Goal: Task Accomplishment & Management: Use online tool/utility

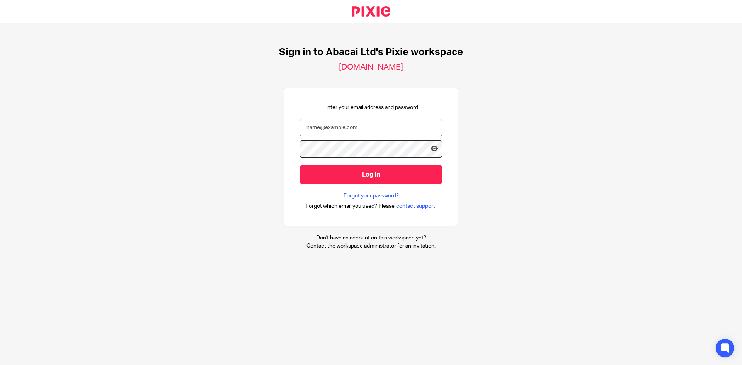
click at [330, 130] on input "email" at bounding box center [371, 127] width 142 height 17
type input "jamie@abacai.co.uk"
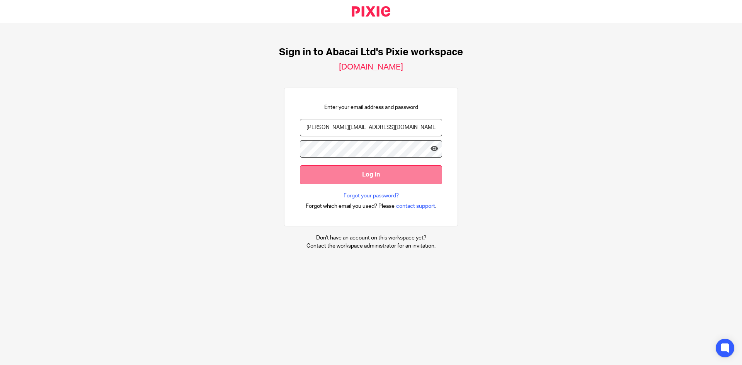
click at [332, 177] on input "Log in" at bounding box center [371, 174] width 142 height 19
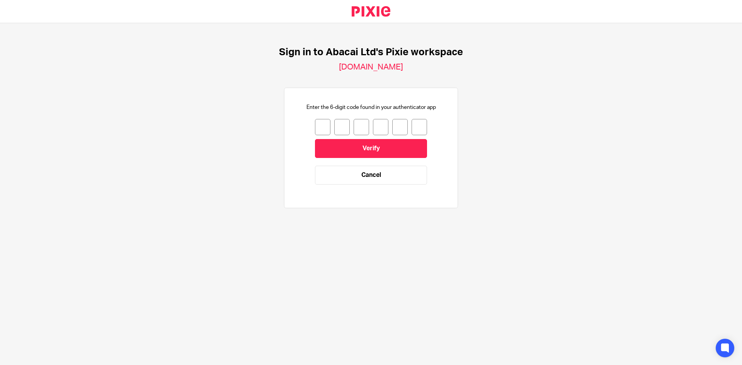
click at [315, 124] on input "number" at bounding box center [322, 127] width 15 height 16
type input "8"
type input "9"
type input "5"
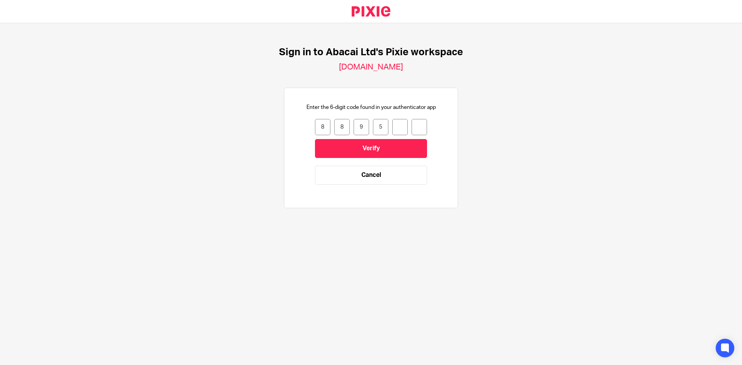
type input "9"
click at [350, 148] on input "Verify" at bounding box center [371, 148] width 112 height 19
click at [323, 126] on input "number" at bounding box center [322, 127] width 15 height 16
type input "8"
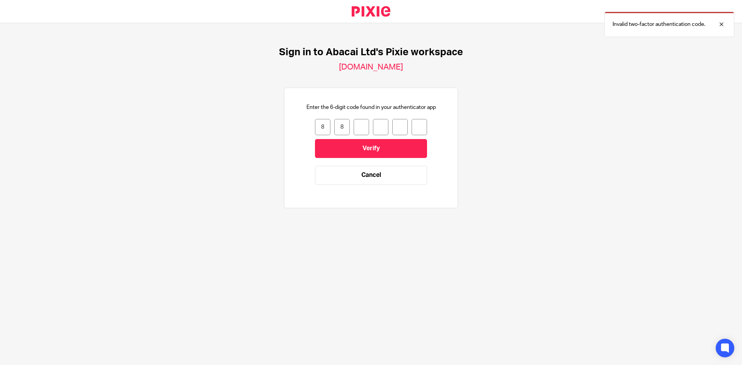
type input "9"
type input "5"
type input "9"
click at [377, 125] on input "5" at bounding box center [380, 127] width 15 height 16
type input "9"
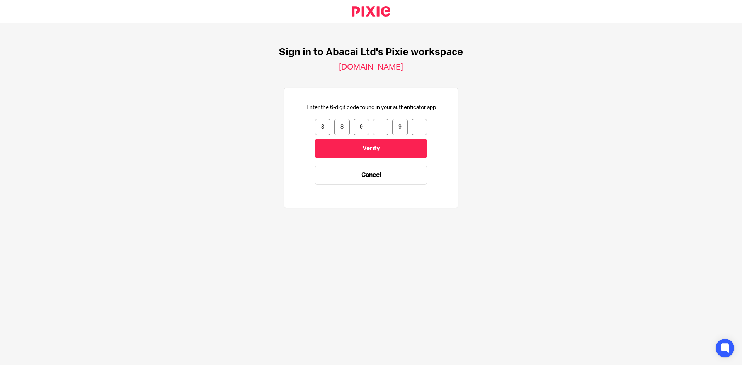
type input "9"
click at [400, 130] on input "9" at bounding box center [399, 127] width 15 height 16
type input "9"
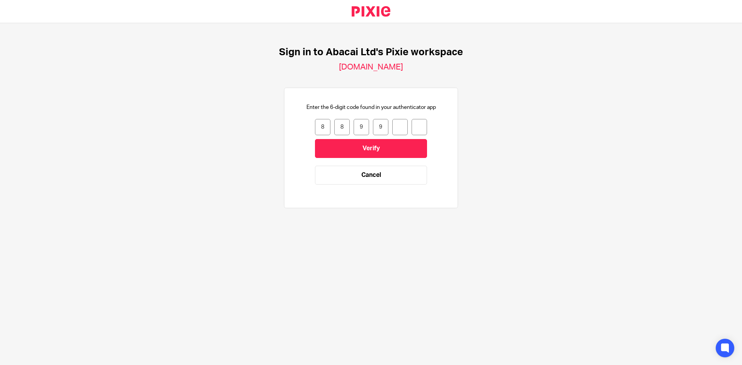
drag, startPoint x: 322, startPoint y: 130, endPoint x: 312, endPoint y: 128, distance: 10.2
click at [315, 128] on input "8" at bounding box center [322, 127] width 15 height 16
click at [319, 125] on input "8" at bounding box center [322, 127] width 15 height 16
type input "7"
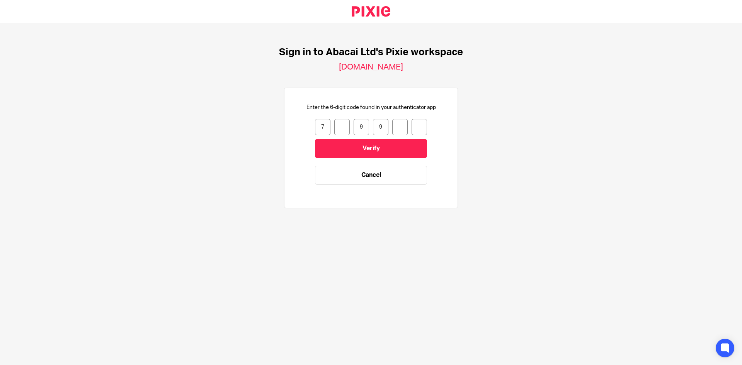
type input "7"
type input "3"
type input "5"
type input "2"
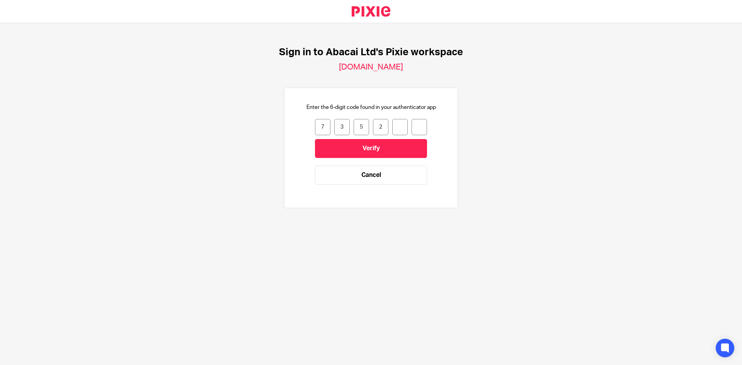
type input "4"
type input "8"
click at [327, 141] on input "Verify" at bounding box center [371, 148] width 112 height 19
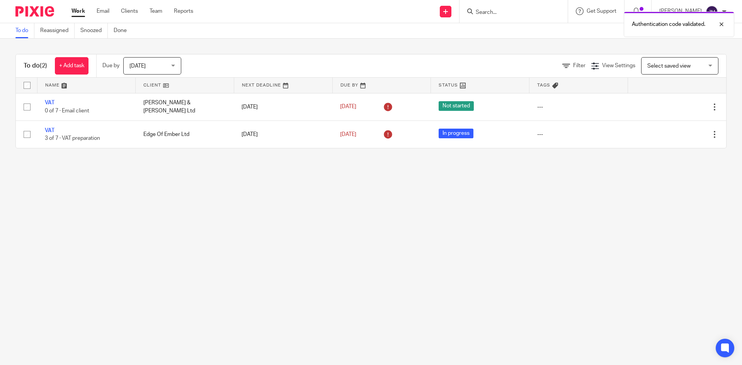
click at [494, 14] on div "Authentication code validated." at bounding box center [552, 22] width 363 height 29
click at [493, 12] on div "Authentication code validated." at bounding box center [552, 22] width 363 height 29
click at [498, 7] on form at bounding box center [516, 12] width 82 height 10
click at [489, 20] on div "Authentication code validated." at bounding box center [552, 22] width 363 height 29
click at [493, 10] on div "Authentication code validated." at bounding box center [552, 22] width 363 height 29
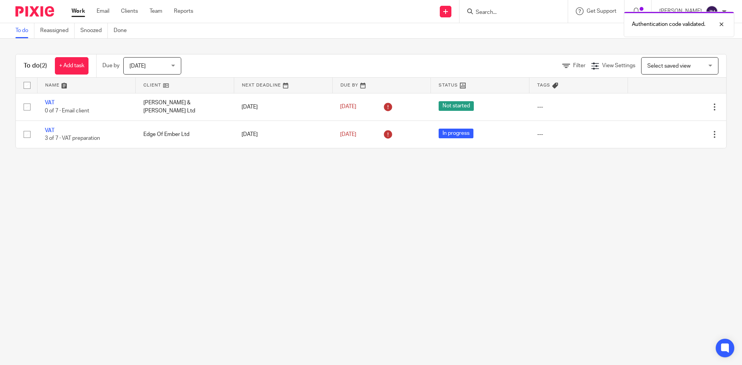
drag, startPoint x: 325, startPoint y: 12, endPoint x: 461, endPoint y: 9, distance: 135.7
click at [327, 12] on div "Send new email Create task Add client Get Support Contact via email Check our d…" at bounding box center [473, 11] width 537 height 23
click at [509, 9] on div "Authentication code validated." at bounding box center [552, 22] width 363 height 29
click at [473, 9] on div "Authentication code validated." at bounding box center [552, 22] width 363 height 29
click at [505, 8] on form at bounding box center [516, 12] width 82 height 10
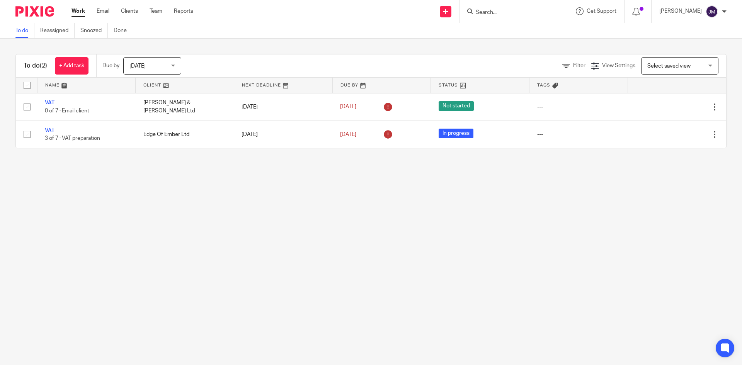
click at [495, 14] on input "Search" at bounding box center [510, 12] width 70 height 7
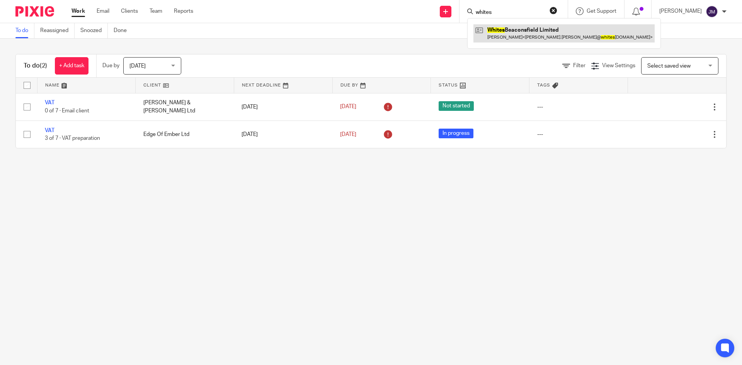
type input "whites"
click at [506, 36] on link at bounding box center [564, 33] width 181 height 18
